Goal: Task Accomplishment & Management: Use online tool/utility

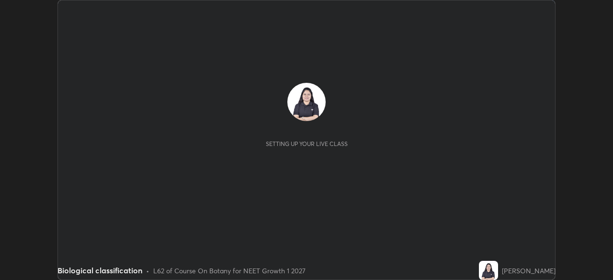
scroll to position [280, 612]
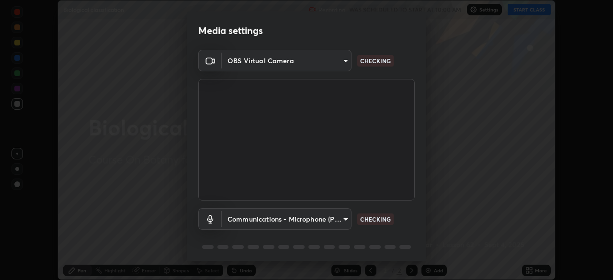
type input "5402053dac797fbd6203b9055fefd71c8703e877445e1219393e3e645ba4b0f2"
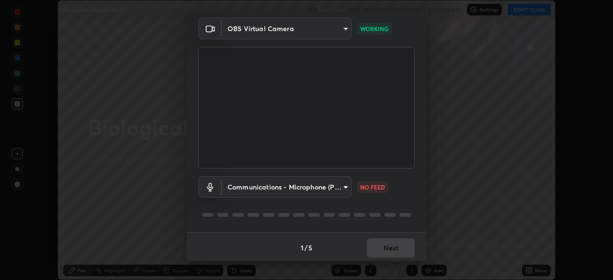
scroll to position [33, 0]
click at [286, 184] on body "Erase all Biological classification Recording WAS SCHEDULED TO START AT 10:00 A…" at bounding box center [306, 140] width 613 height 280
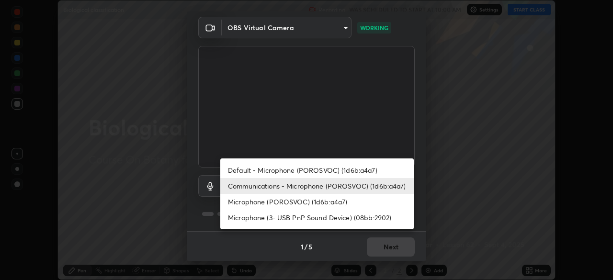
click at [322, 171] on li "Default - Microphone (POROSVOC) (1d6b:a4a7)" at bounding box center [316, 170] width 193 height 16
type input "default"
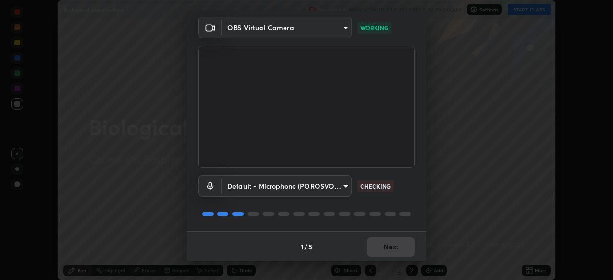
scroll to position [34, 0]
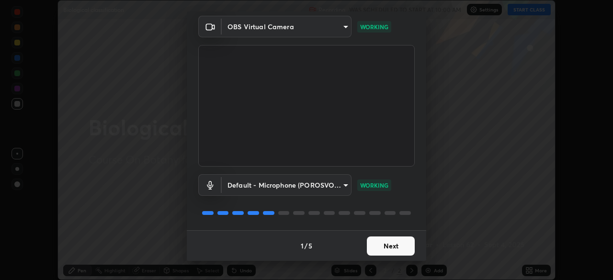
click at [375, 245] on button "Next" at bounding box center [391, 246] width 48 height 19
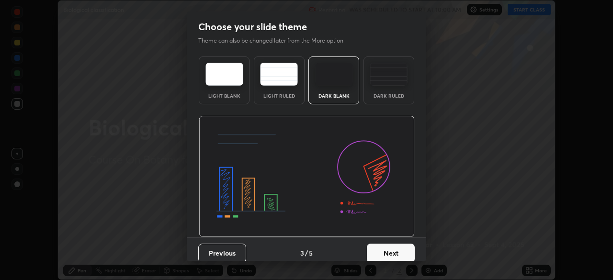
click at [375, 245] on button "Next" at bounding box center [391, 253] width 48 height 19
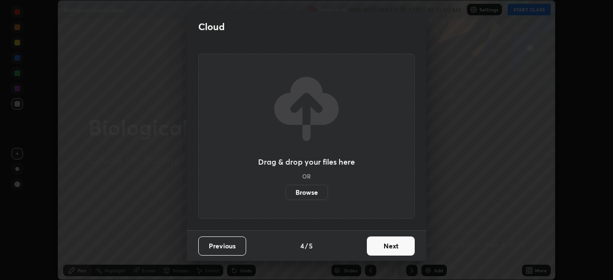
click at [374, 246] on button "Next" at bounding box center [391, 246] width 48 height 19
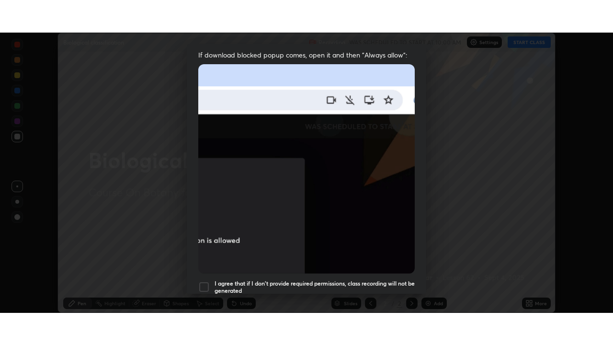
scroll to position [229, 0]
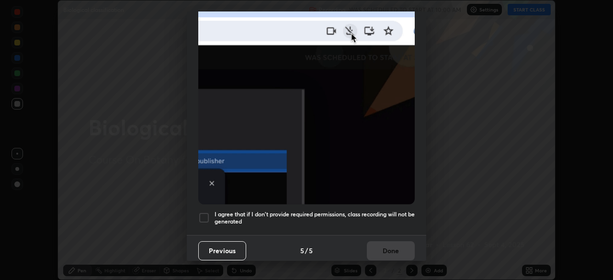
click at [335, 211] on h5 "I agree that if I don't provide required permissions, class recording will not …" at bounding box center [315, 218] width 200 height 15
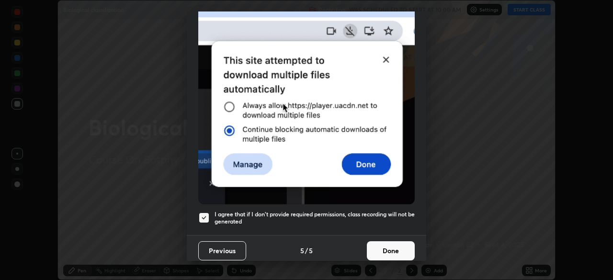
click at [387, 249] on button "Done" at bounding box center [391, 250] width 48 height 19
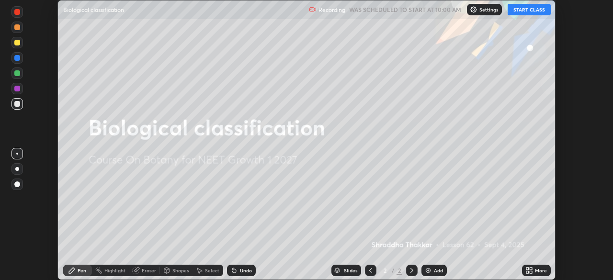
click at [520, 10] on button "START CLASS" at bounding box center [529, 9] width 43 height 11
click at [534, 268] on div "More" at bounding box center [536, 270] width 29 height 11
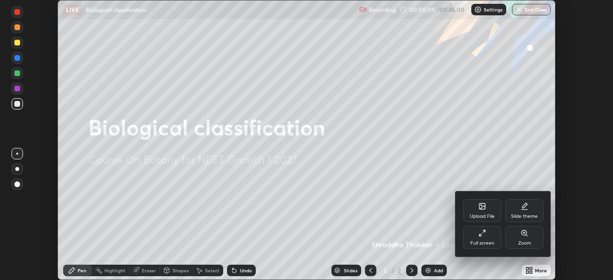
click at [481, 239] on div "Full screen" at bounding box center [482, 237] width 38 height 23
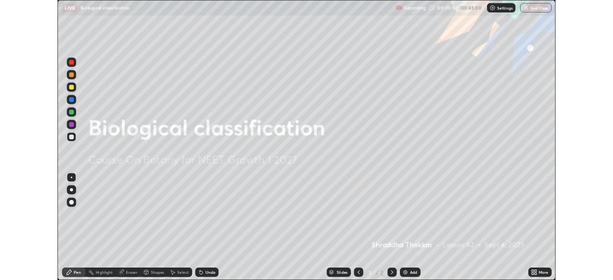
scroll to position [345, 613]
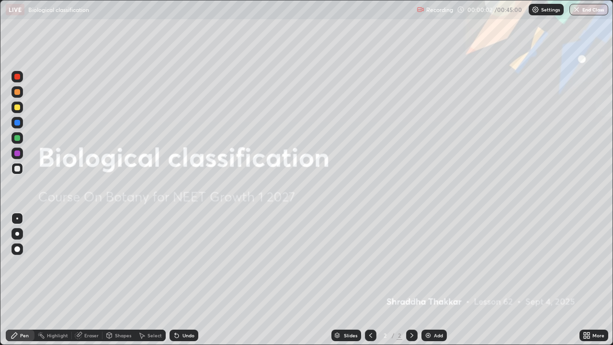
click at [432, 280] on div "Add" at bounding box center [433, 334] width 25 height 11
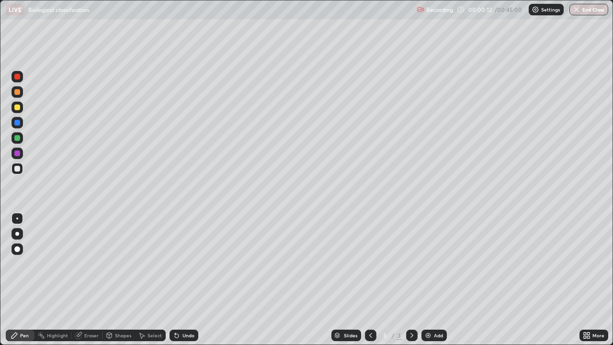
click at [21, 121] on div at bounding box center [16, 122] width 11 height 11
click at [179, 280] on div "Undo" at bounding box center [184, 334] width 29 height 11
click at [182, 280] on div "Undo" at bounding box center [188, 335] width 12 height 5
click at [6, 280] on div "Pen" at bounding box center [20, 335] width 29 height 19
click at [593, 280] on div "More" at bounding box center [598, 335] width 12 height 5
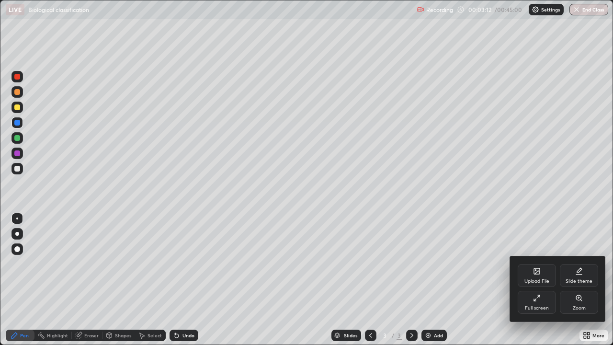
click at [544, 279] on div "Upload File" at bounding box center [536, 281] width 25 height 5
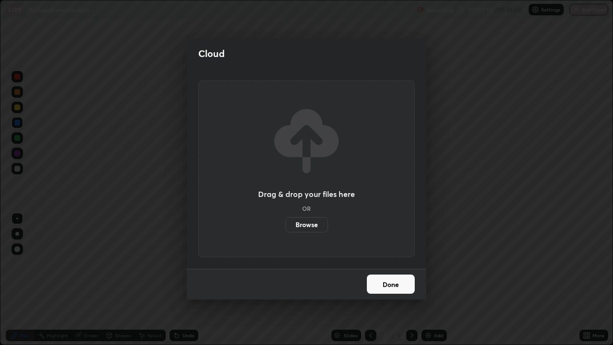
click at [394, 277] on button "Done" at bounding box center [391, 283] width 48 height 19
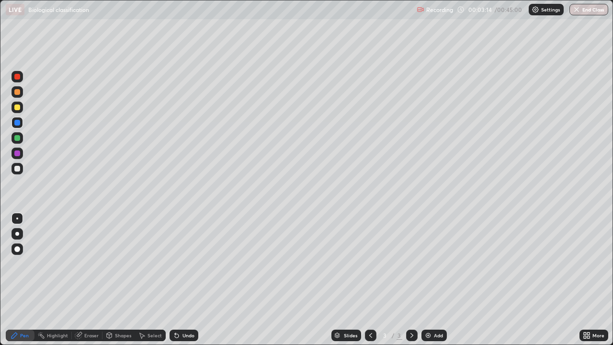
click at [593, 280] on div "More" at bounding box center [593, 334] width 29 height 11
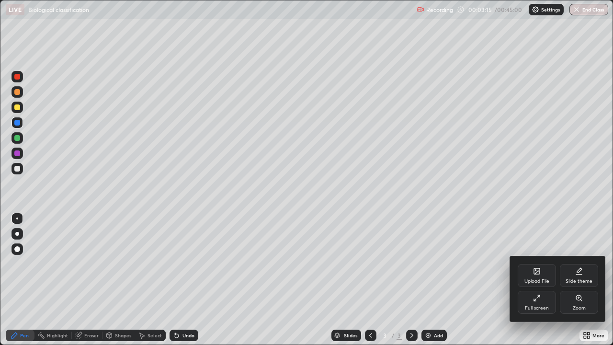
click at [530, 279] on div "Upload File" at bounding box center [536, 281] width 25 height 5
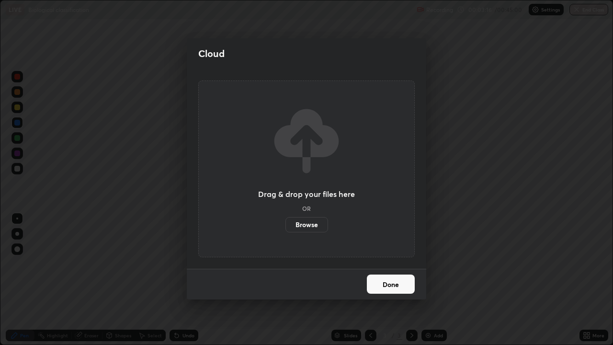
click at [317, 223] on label "Browse" at bounding box center [306, 224] width 43 height 15
click at [285, 223] on input "Browse" at bounding box center [285, 224] width 0 height 15
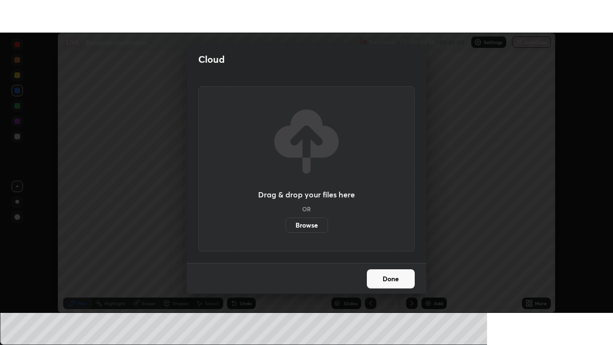
scroll to position [47605, 47272]
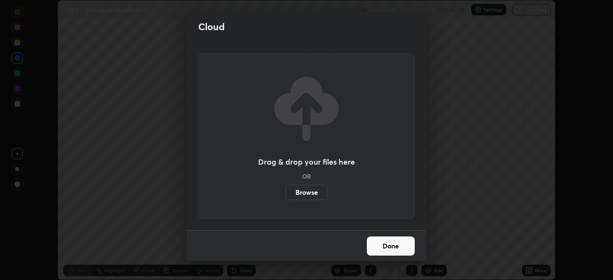
click at [387, 240] on button "Done" at bounding box center [391, 246] width 48 height 19
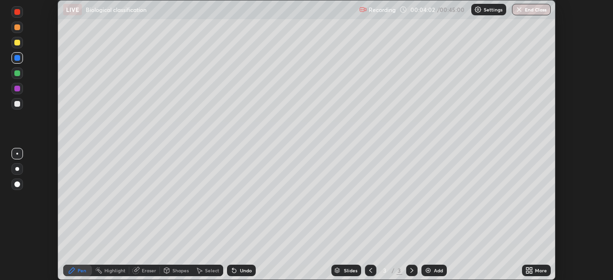
click at [537, 269] on div "More" at bounding box center [541, 270] width 12 height 5
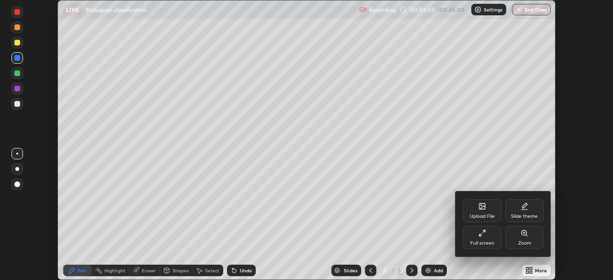
click at [485, 215] on div "Upload File" at bounding box center [482, 216] width 25 height 5
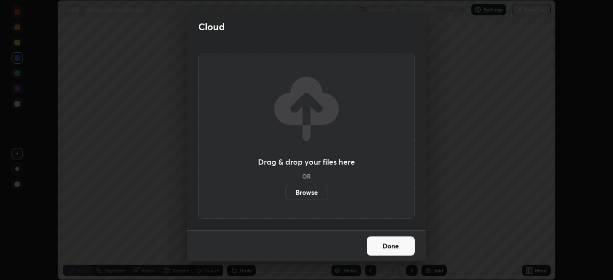
click at [308, 194] on label "Browse" at bounding box center [306, 192] width 43 height 15
click at [285, 194] on input "Browse" at bounding box center [285, 192] width 0 height 15
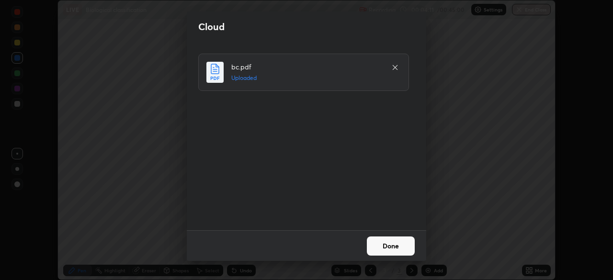
click at [384, 247] on button "Done" at bounding box center [391, 246] width 48 height 19
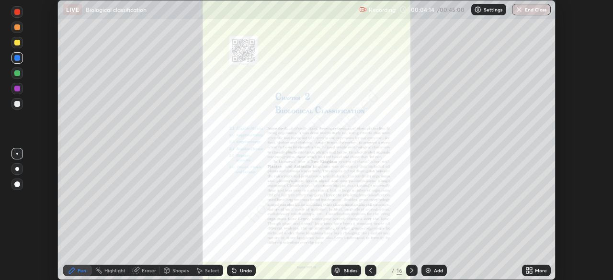
click at [531, 269] on icon at bounding box center [531, 269] width 2 height 2
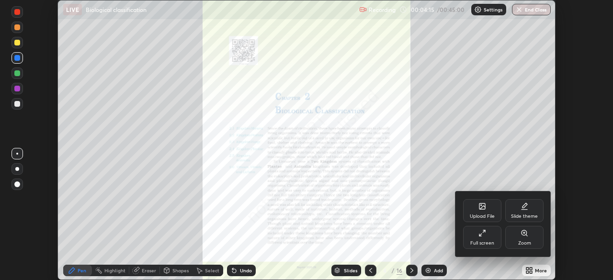
click at [485, 243] on div "Full screen" at bounding box center [482, 243] width 24 height 5
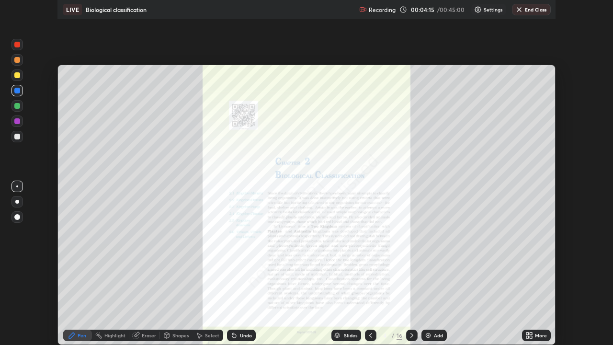
scroll to position [345, 613]
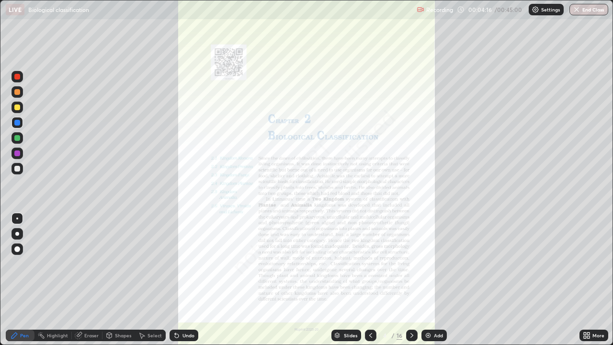
click at [351, 280] on div "Slides" at bounding box center [350, 335] width 13 height 5
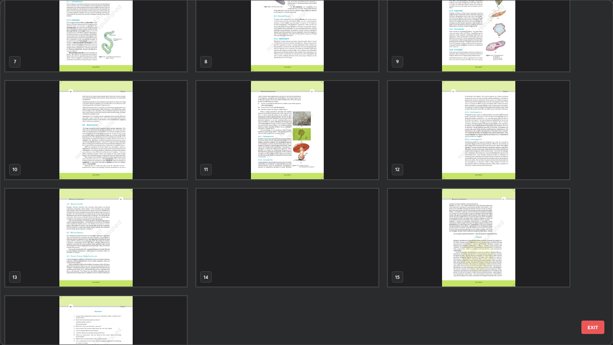
scroll to position [247, 0]
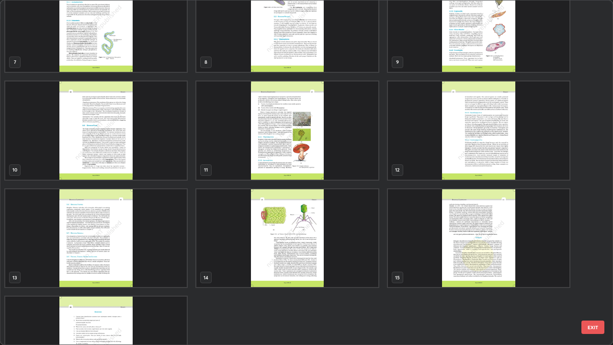
click at [127, 167] on img "grid" at bounding box center [95, 130] width 181 height 98
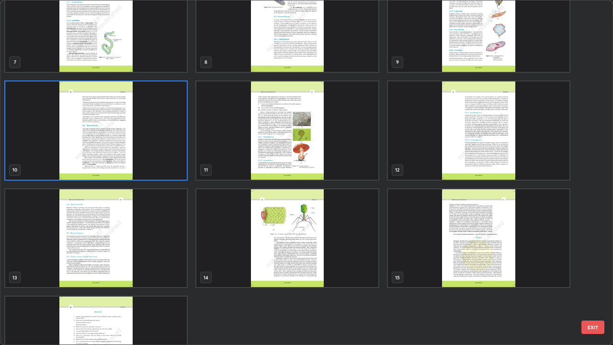
click at [128, 164] on img "grid" at bounding box center [95, 130] width 181 height 98
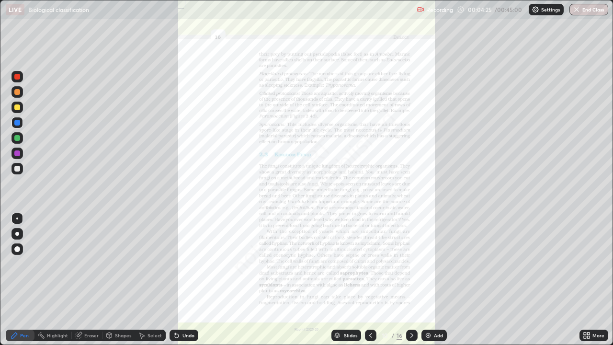
click at [589, 280] on icon at bounding box center [588, 333] width 2 height 2
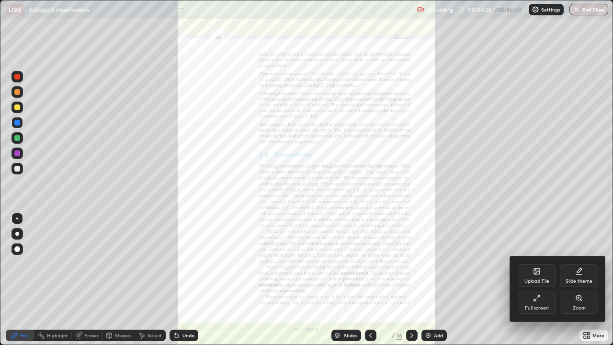
click at [576, 280] on div "Zoom" at bounding box center [579, 308] width 13 height 5
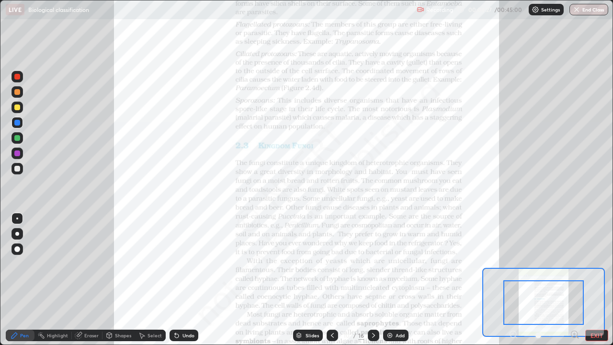
click at [577, 280] on icon at bounding box center [578, 337] width 2 height 2
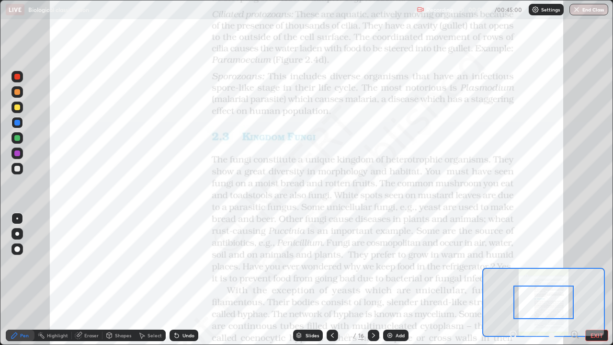
click at [574, 280] on icon at bounding box center [574, 334] width 2 height 0
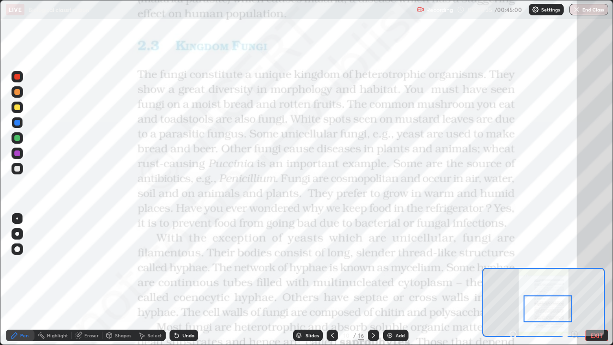
click at [21, 80] on div at bounding box center [16, 76] width 11 height 11
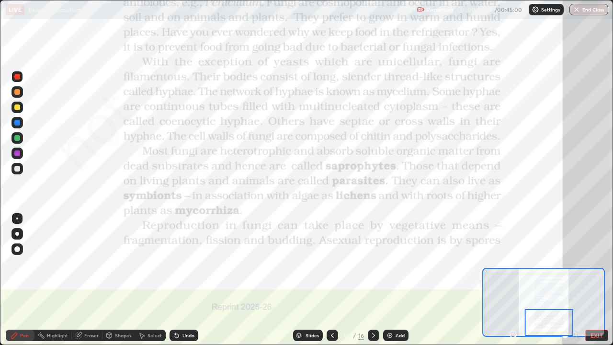
click at [373, 280] on icon at bounding box center [374, 335] width 8 height 8
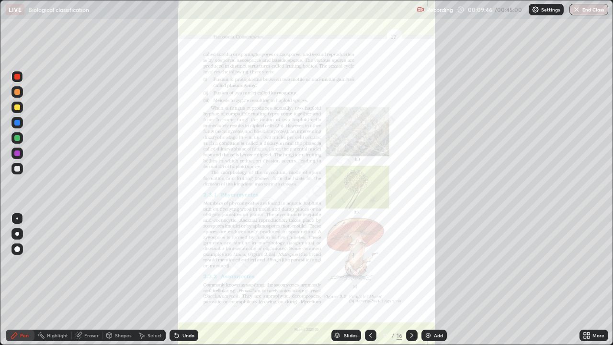
click at [592, 280] on div "More" at bounding box center [598, 335] width 12 height 5
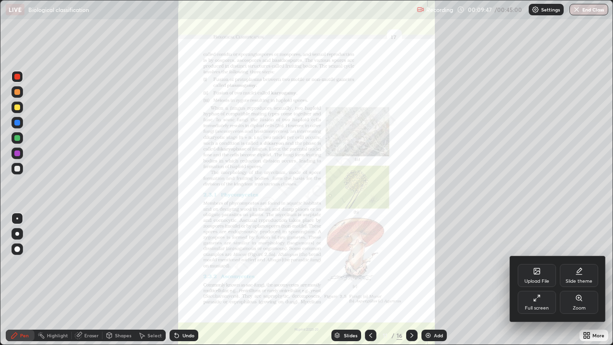
click at [577, 280] on div "Zoom" at bounding box center [579, 308] width 13 height 5
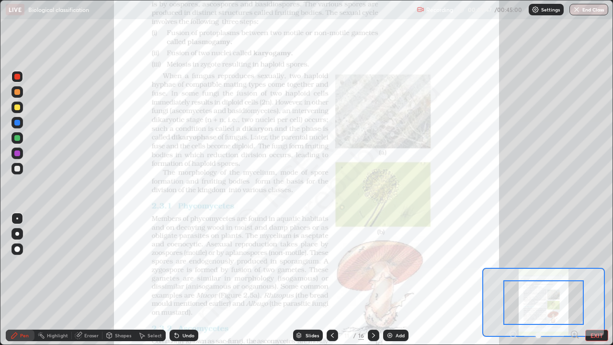
click at [573, 280] on icon at bounding box center [575, 334] width 10 height 10
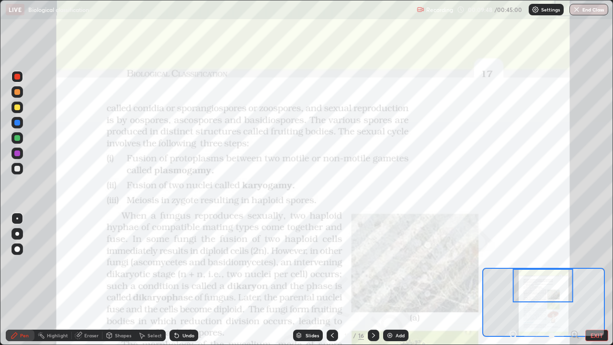
click at [575, 280] on icon at bounding box center [574, 334] width 2 height 0
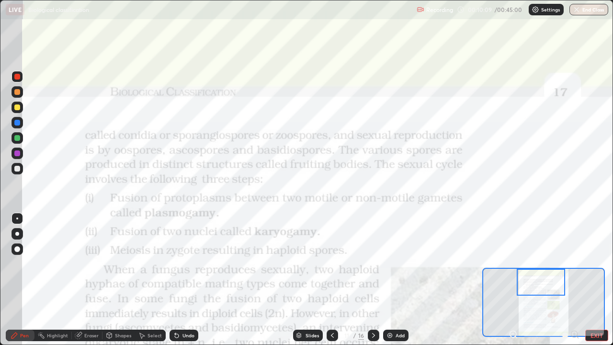
click at [182, 280] on div "Undo" at bounding box center [188, 335] width 12 height 5
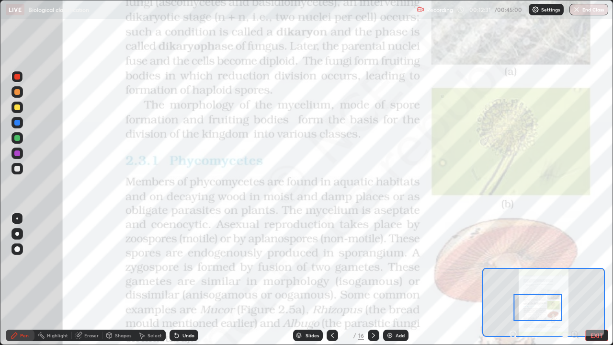
click at [513, 280] on icon at bounding box center [513, 334] width 2 height 0
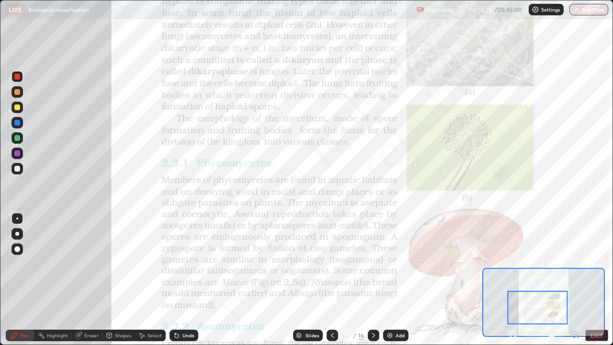
click at [597, 280] on button "EXIT" at bounding box center [596, 334] width 23 height 11
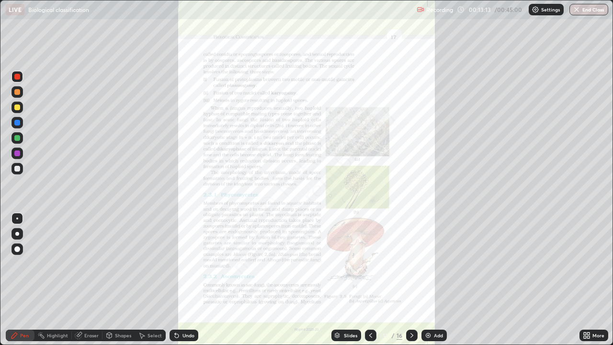
click at [593, 280] on div "More" at bounding box center [598, 335] width 12 height 5
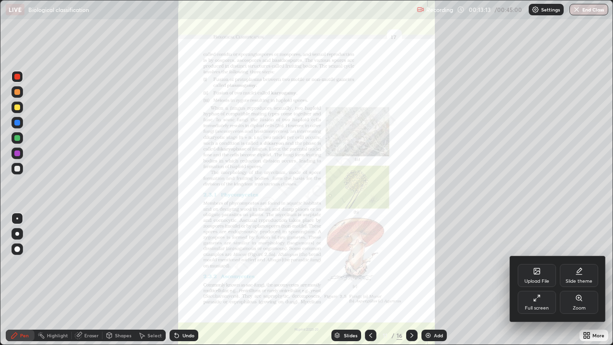
click at [577, 280] on icon at bounding box center [579, 298] width 8 height 8
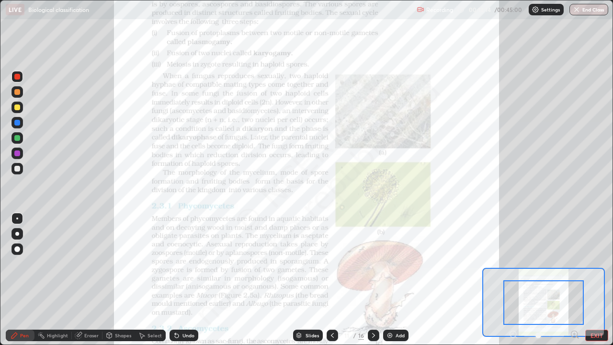
click at [574, 280] on icon at bounding box center [574, 334] width 2 height 0
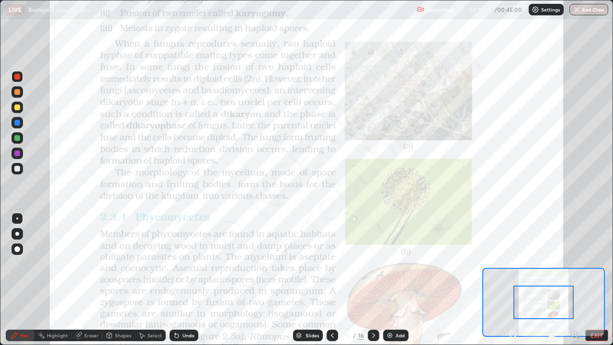
click at [574, 280] on icon at bounding box center [574, 334] width 2 height 0
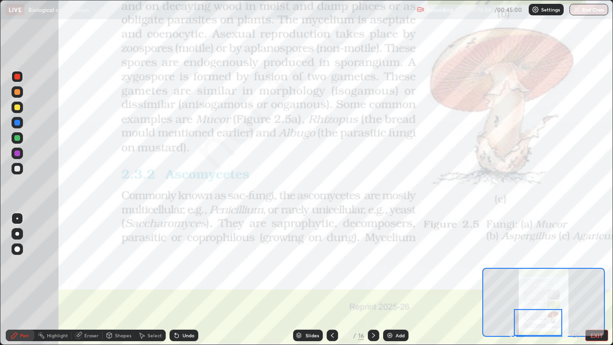
click at [373, 280] on icon at bounding box center [374, 335] width 8 height 8
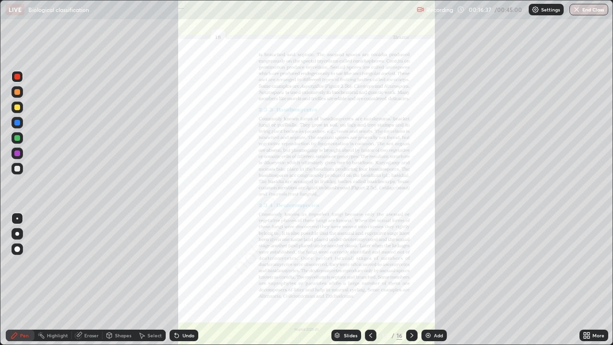
click at [592, 280] on div "More" at bounding box center [593, 334] width 29 height 11
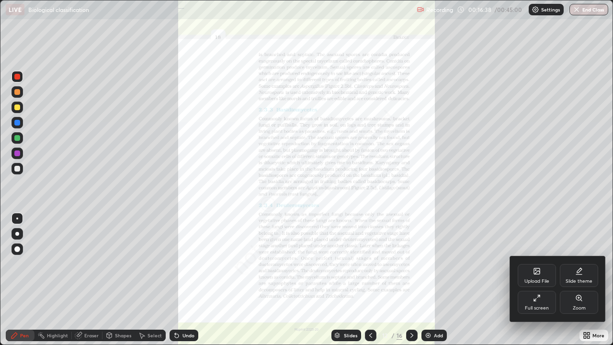
click at [579, 280] on div "Zoom" at bounding box center [579, 302] width 38 height 23
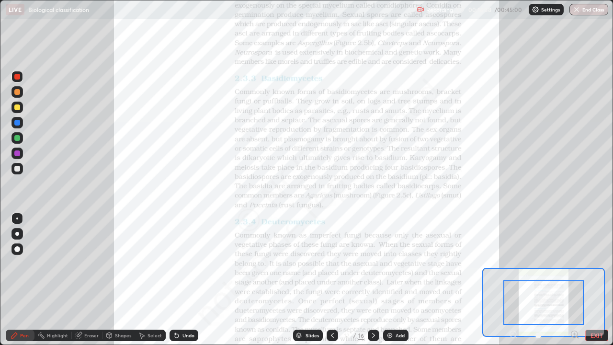
click at [574, 280] on icon at bounding box center [574, 334] width 2 height 0
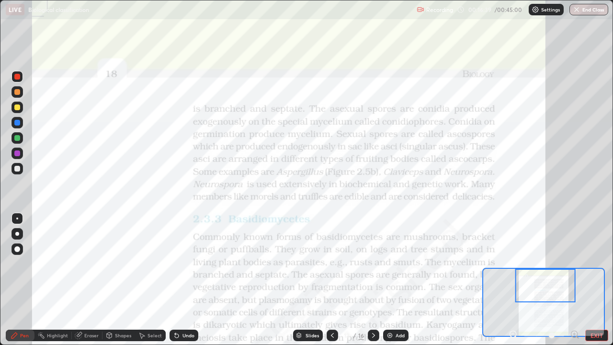
click at [577, 280] on icon at bounding box center [578, 337] width 2 height 2
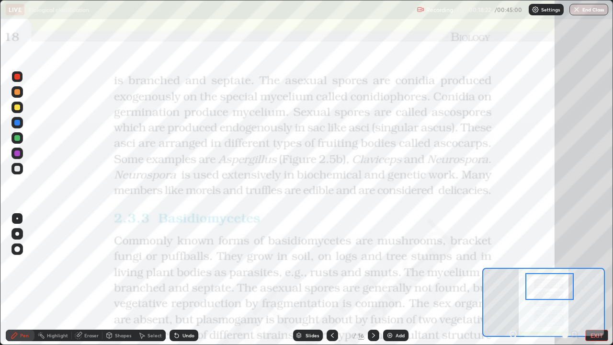
click at [188, 280] on div "Undo" at bounding box center [188, 335] width 12 height 5
click at [190, 280] on div "Undo" at bounding box center [184, 334] width 29 height 11
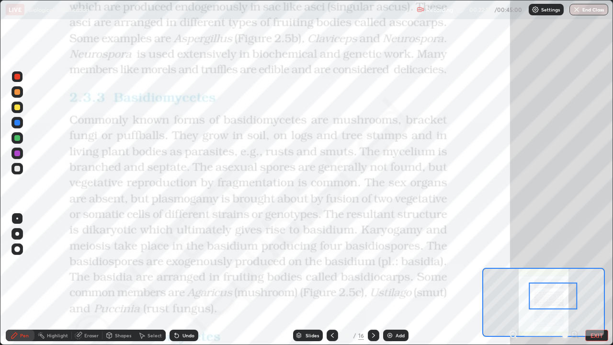
click at [57, 280] on div "Highlight" at bounding box center [52, 334] width 37 height 11
click at [19, 280] on div "Pen" at bounding box center [20, 334] width 29 height 11
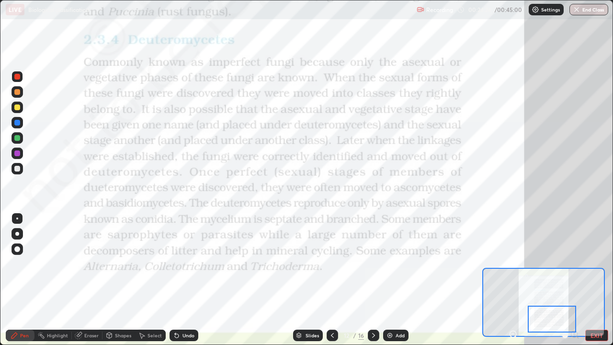
click at [0, 280] on div "Pen Highlight Eraser Shapes Select Undo Slides 12 / 16 Add EXIT" at bounding box center [306, 335] width 613 height 19
click at [304, 280] on div "Slides" at bounding box center [308, 334] width 30 height 11
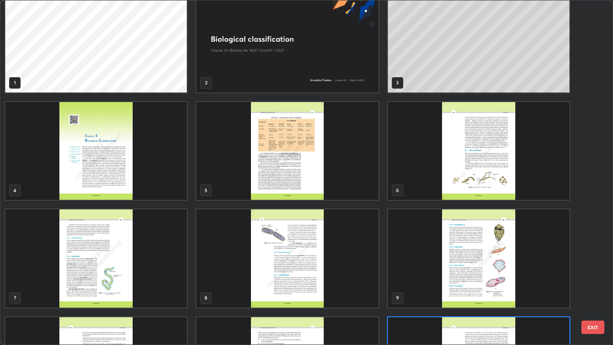
scroll to position [0, 0]
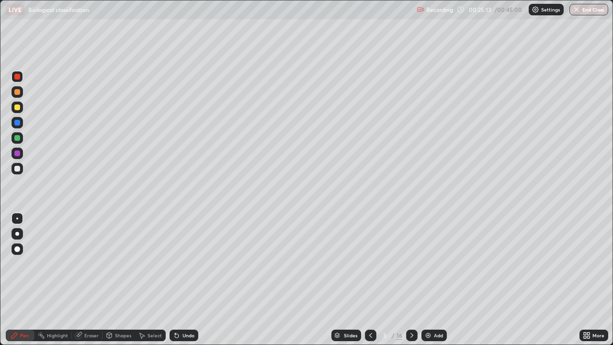
click at [20, 140] on div at bounding box center [16, 137] width 11 height 11
click at [86, 280] on div "Eraser" at bounding box center [91, 335] width 14 height 5
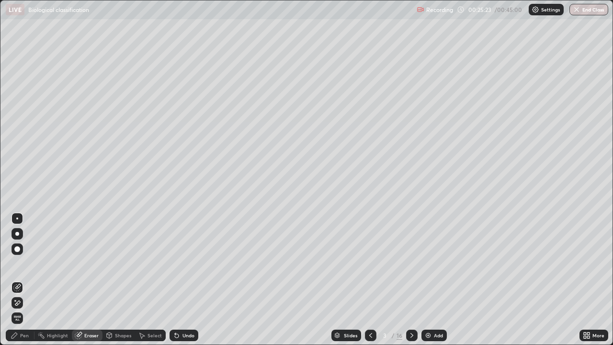
click at [24, 280] on div "Pen" at bounding box center [24, 335] width 9 height 5
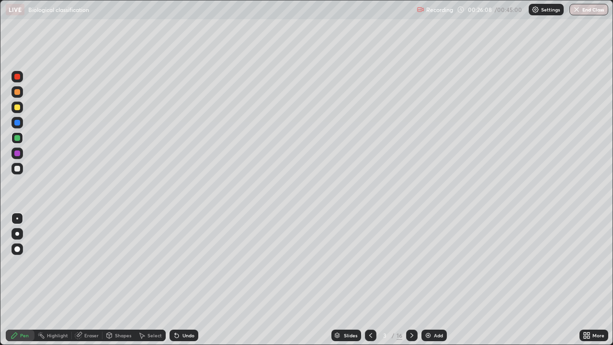
click at [411, 280] on icon at bounding box center [412, 335] width 8 height 8
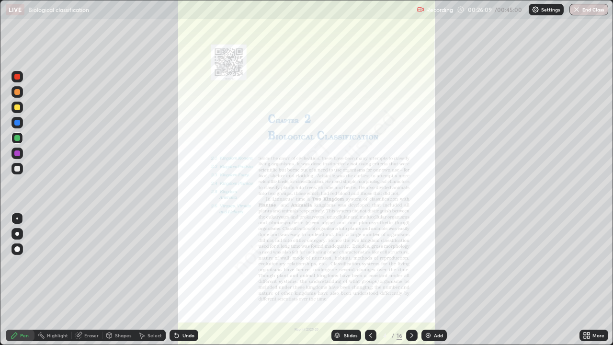
click at [411, 280] on icon at bounding box center [412, 335] width 8 height 8
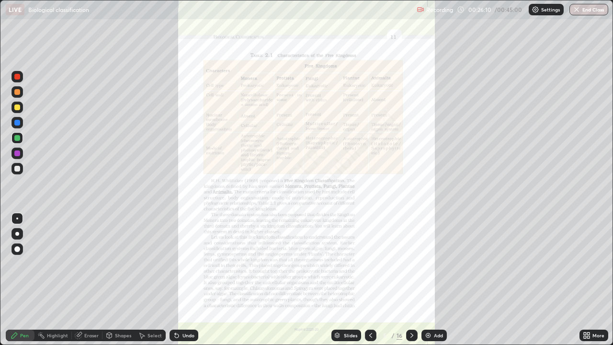
click at [411, 280] on icon at bounding box center [412, 335] width 8 height 8
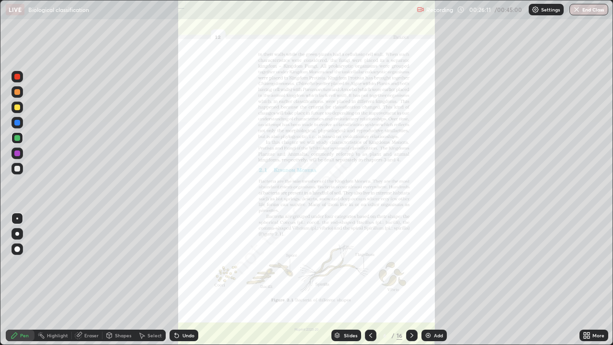
click at [410, 280] on icon at bounding box center [412, 335] width 8 height 8
click at [412, 280] on icon at bounding box center [412, 335] width 8 height 8
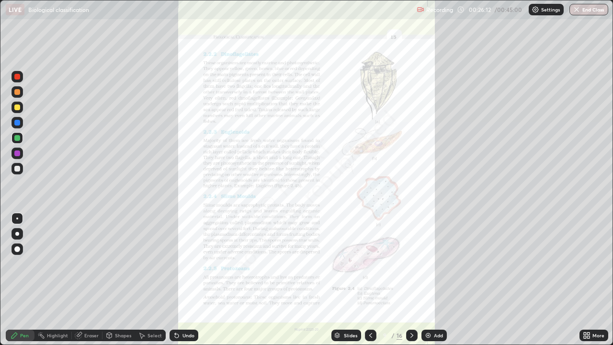
click at [407, 280] on div at bounding box center [411, 334] width 11 height 11
click at [411, 280] on icon at bounding box center [412, 335] width 8 height 8
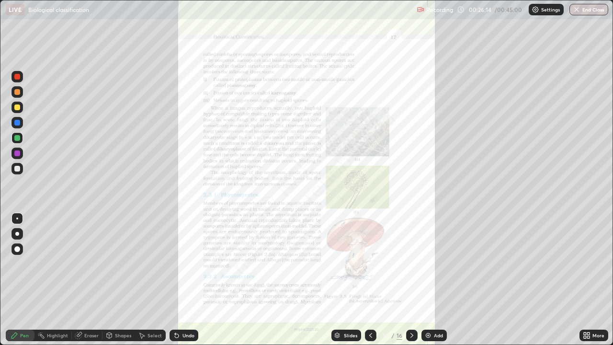
click at [408, 280] on icon at bounding box center [412, 335] width 8 height 8
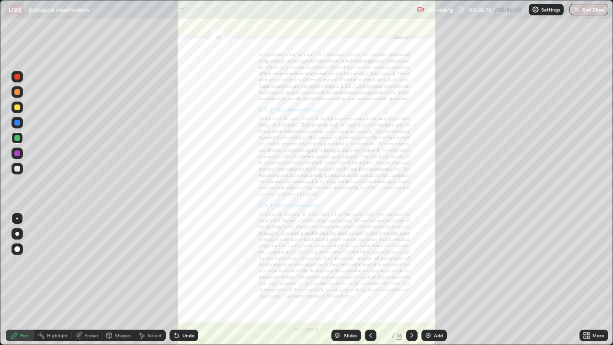
click at [411, 280] on icon at bounding box center [412, 335] width 8 height 8
click at [365, 280] on div at bounding box center [370, 334] width 11 height 11
click at [409, 280] on icon at bounding box center [412, 335] width 8 height 8
click at [370, 280] on icon at bounding box center [371, 335] width 8 height 8
click at [593, 280] on div "More" at bounding box center [598, 335] width 12 height 5
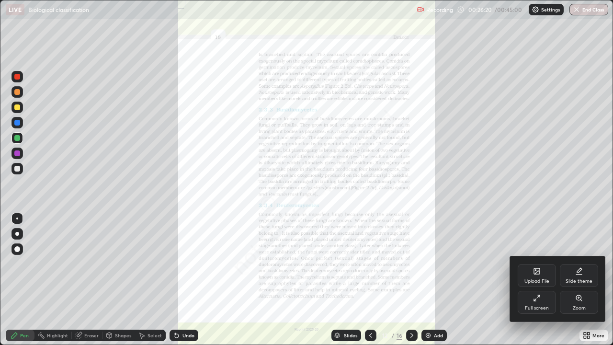
click at [579, 280] on div "Zoom" at bounding box center [579, 308] width 13 height 5
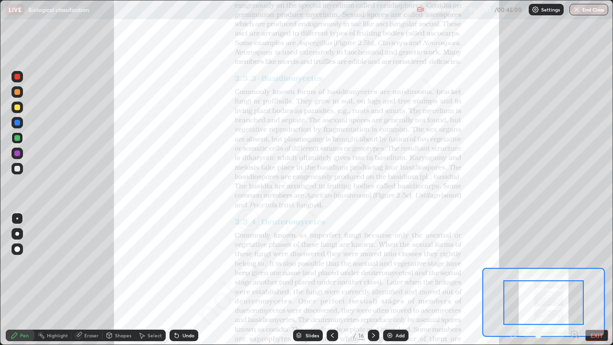
click at [575, 280] on icon at bounding box center [575, 334] width 10 height 10
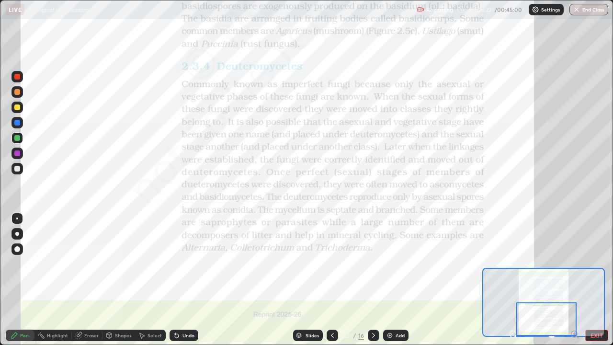
click at [574, 280] on div at bounding box center [546, 319] width 60 height 34
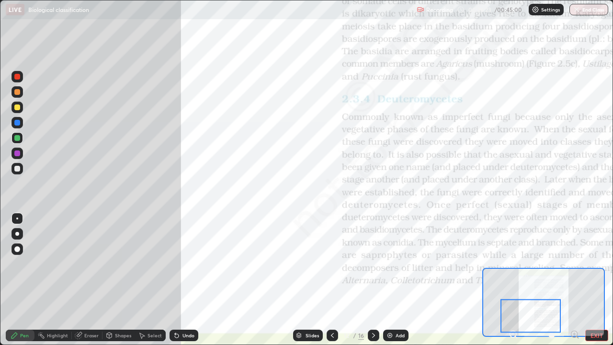
click at [574, 280] on icon at bounding box center [574, 334] width 2 height 0
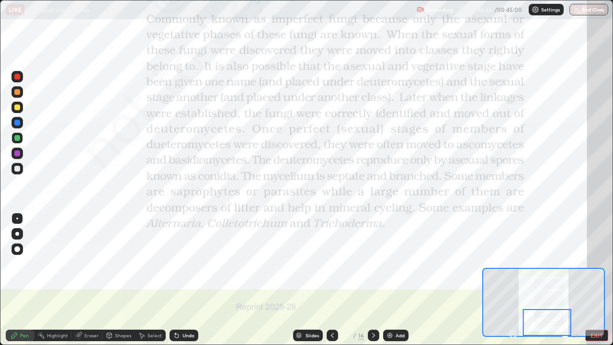
click at [331, 280] on icon at bounding box center [332, 335] width 8 height 8
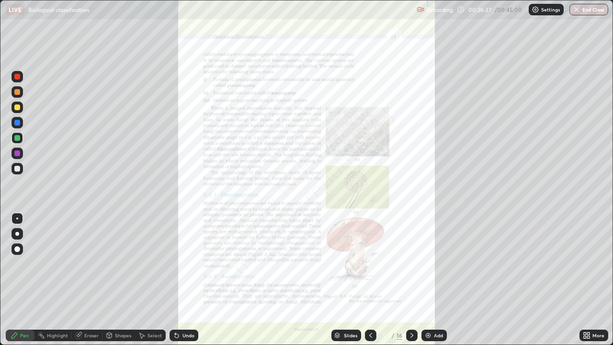
click at [344, 280] on div "Slides" at bounding box center [350, 335] width 13 height 5
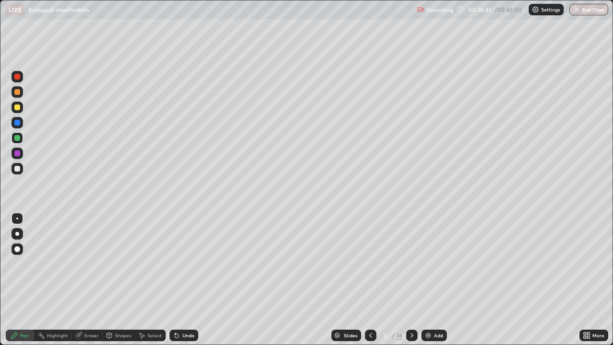
click at [431, 280] on div "Add" at bounding box center [433, 334] width 25 height 11
click at [97, 280] on div "Eraser" at bounding box center [91, 335] width 14 height 5
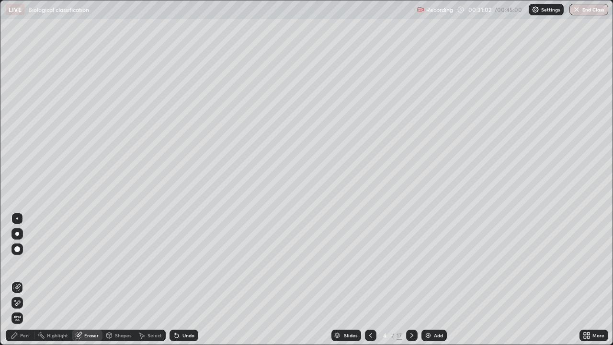
click at [17, 280] on span "Erase all" at bounding box center [17, 318] width 11 height 6
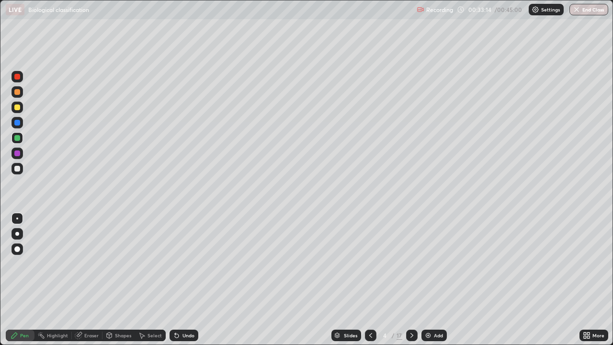
click at [579, 11] on img "button" at bounding box center [577, 10] width 8 height 8
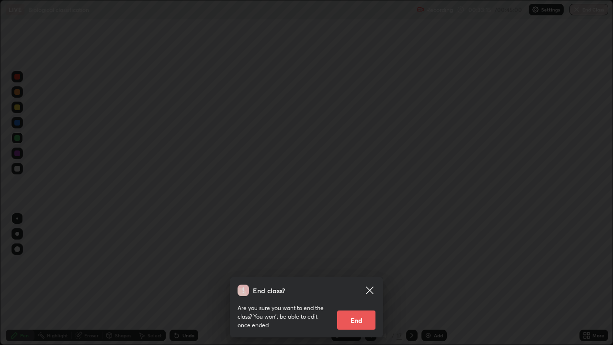
click at [358, 280] on button "End" at bounding box center [356, 319] width 38 height 19
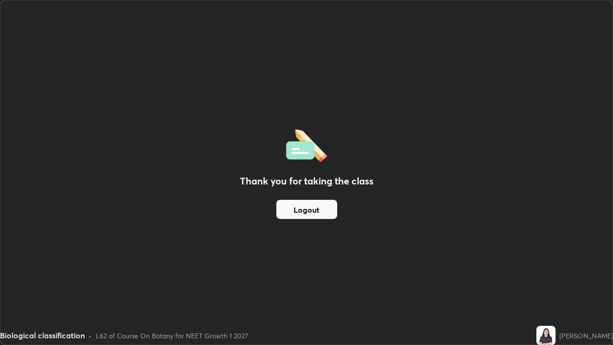
click at [325, 213] on button "Logout" at bounding box center [306, 209] width 61 height 19
click at [322, 211] on button "Logout" at bounding box center [306, 209] width 61 height 19
click at [322, 210] on button "Logout" at bounding box center [306, 209] width 61 height 19
